Goal: Information Seeking & Learning: Learn about a topic

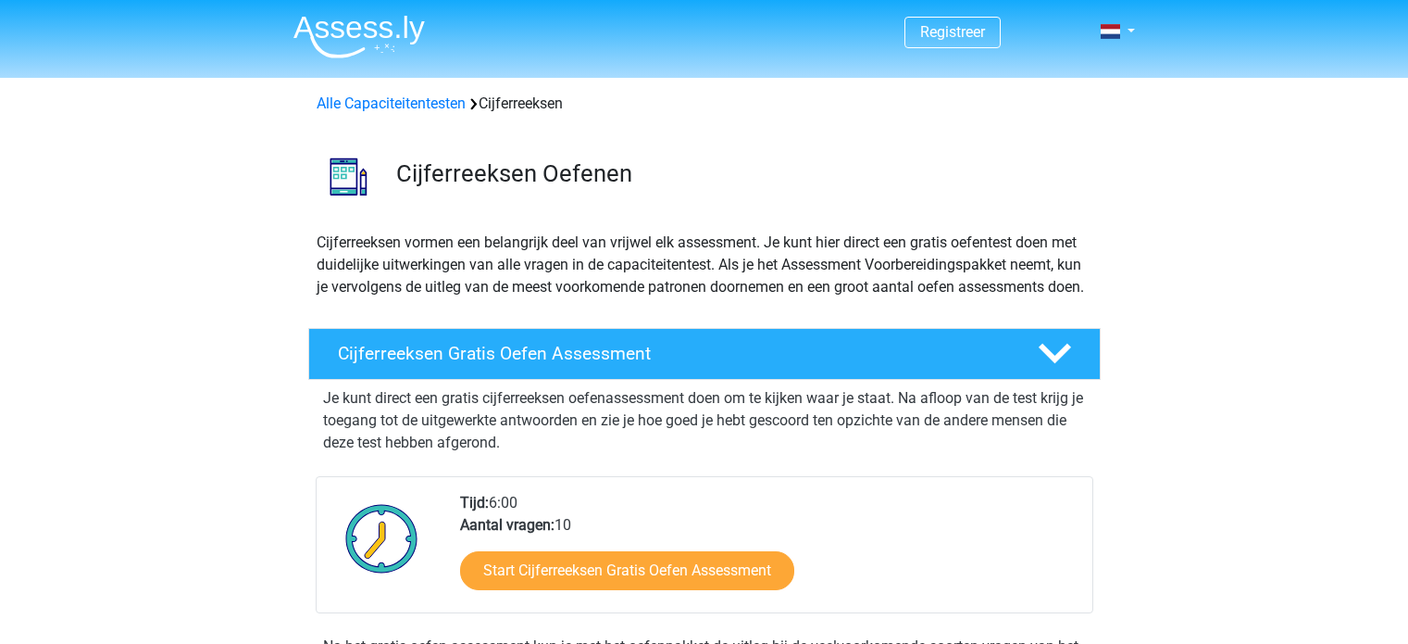
scroll to position [761, 0]
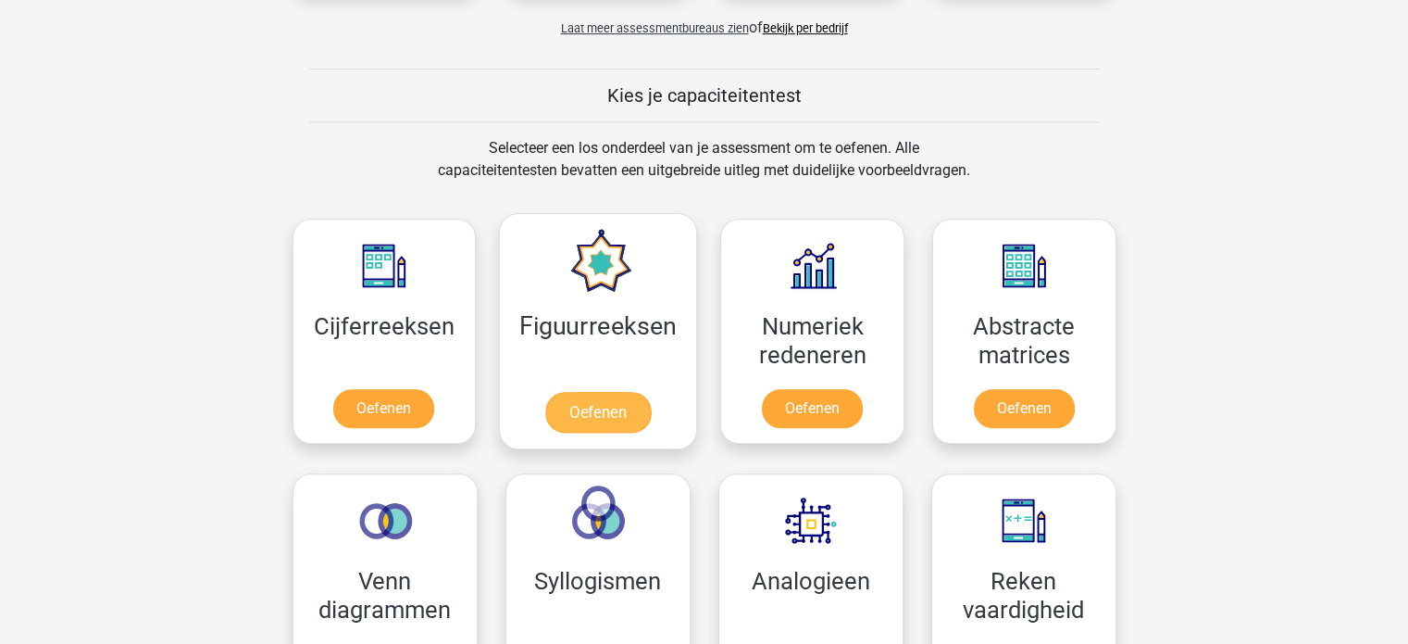
scroll to position [926, 0]
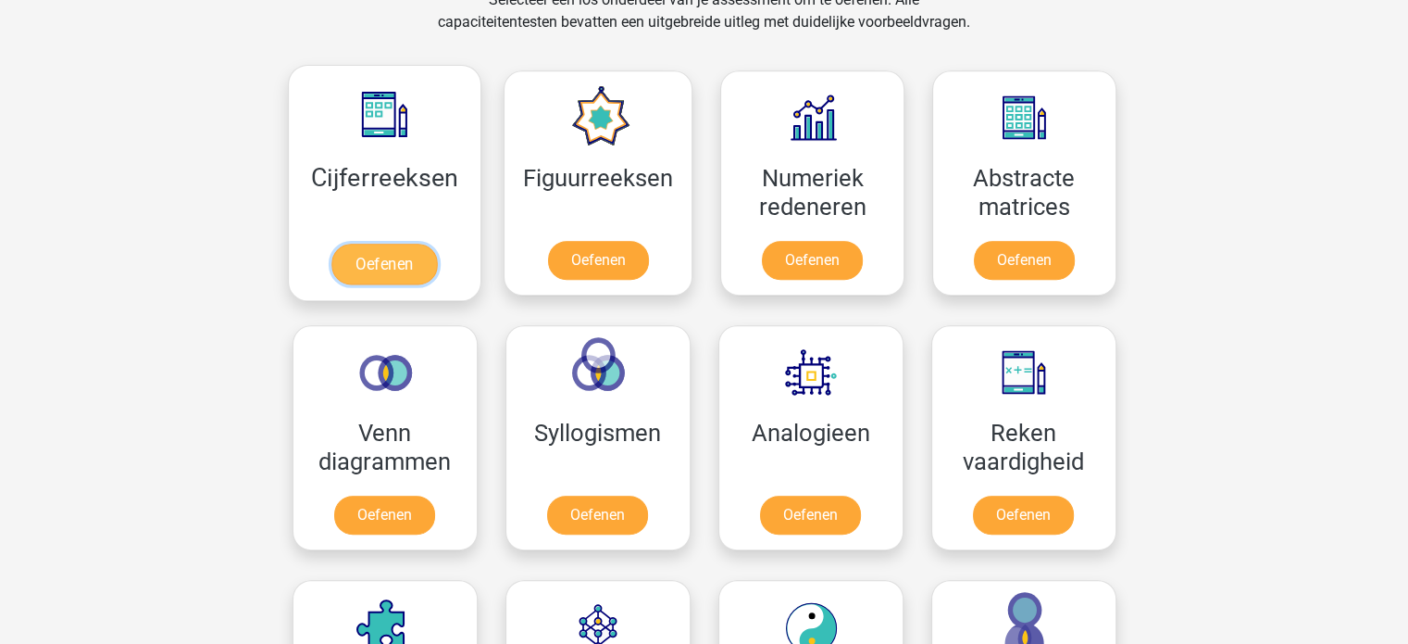
click at [352, 257] on link "Oefenen" at bounding box center [384, 264] width 106 height 41
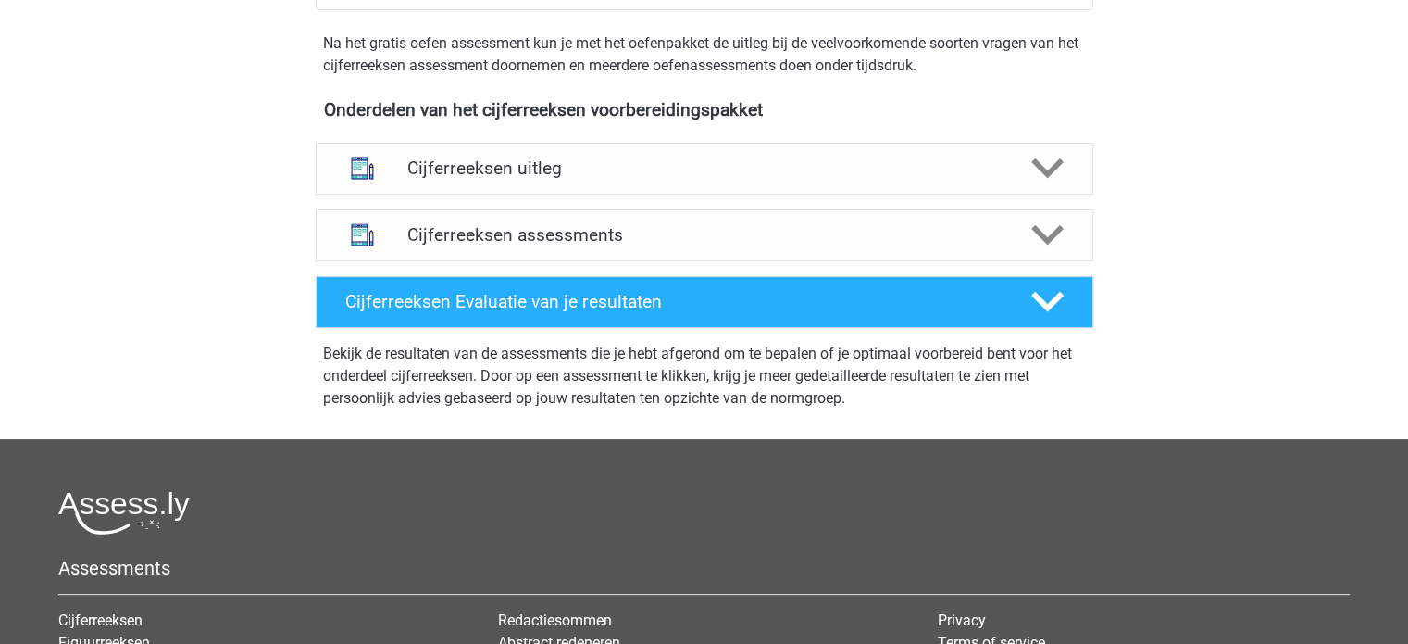
scroll to position [648, 0]
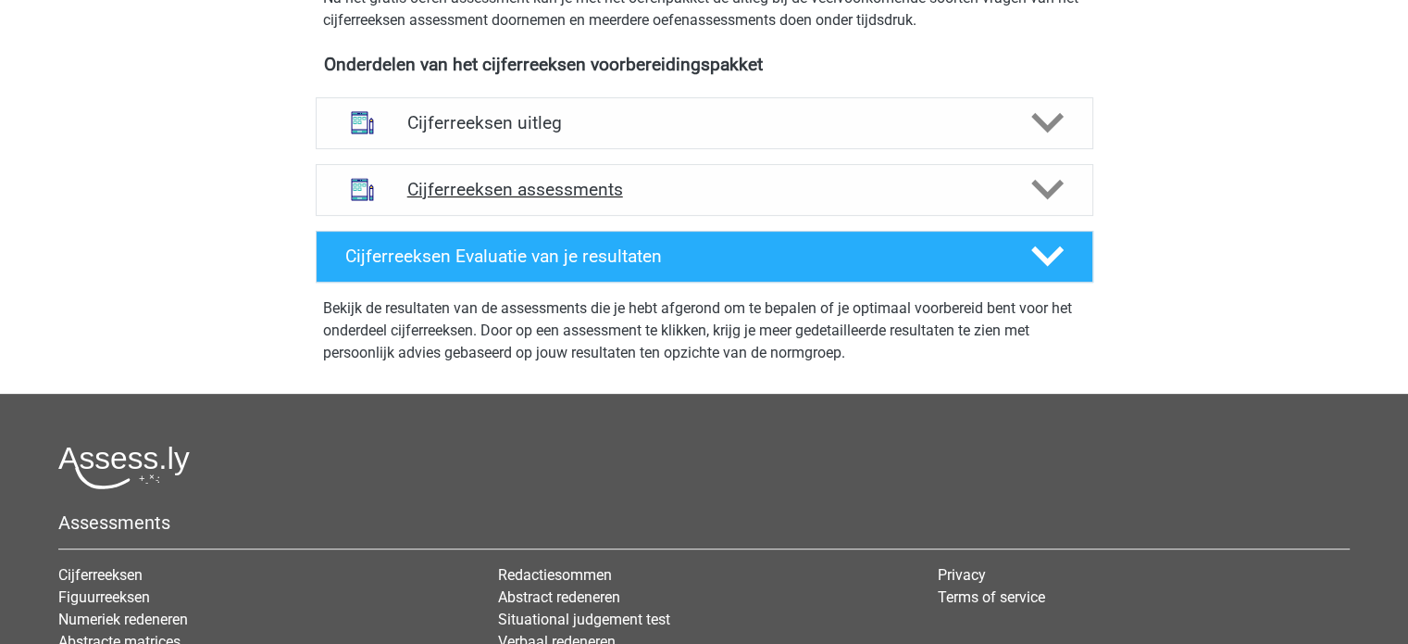
click at [509, 200] on h4 "Cijferreeksen assessments" at bounding box center [704, 189] width 594 height 21
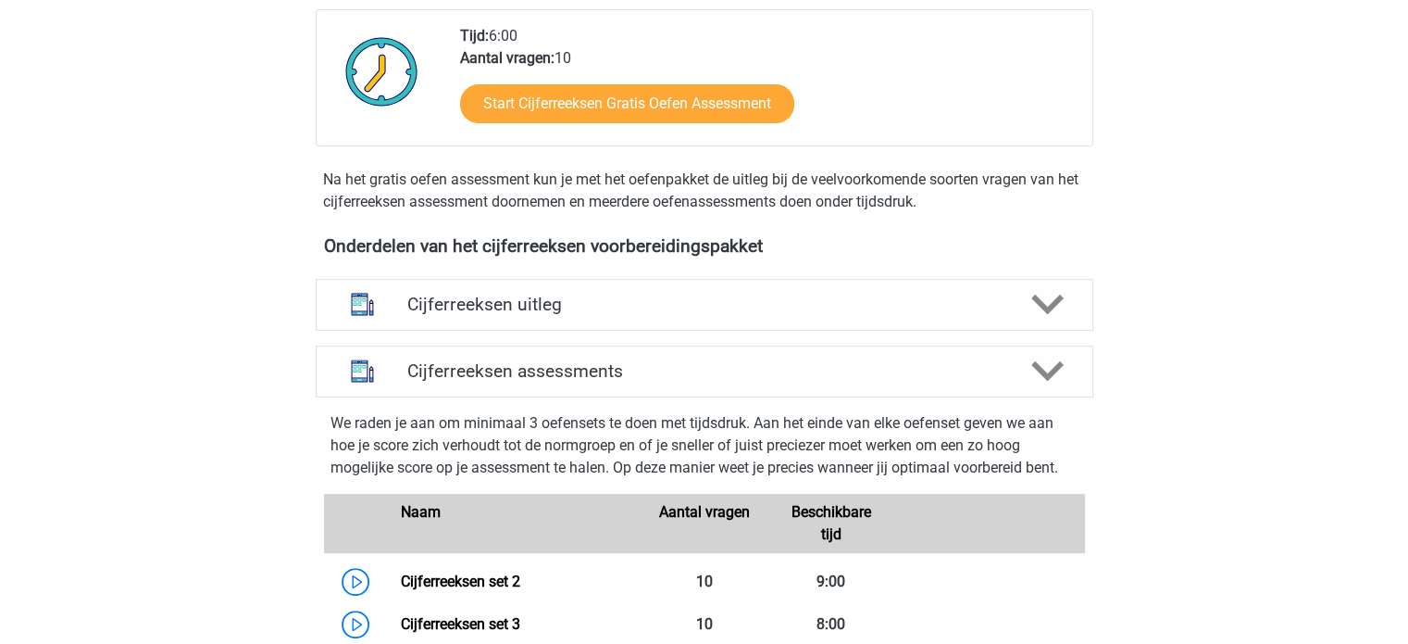
scroll to position [463, 0]
